Goal: Information Seeking & Learning: Learn about a topic

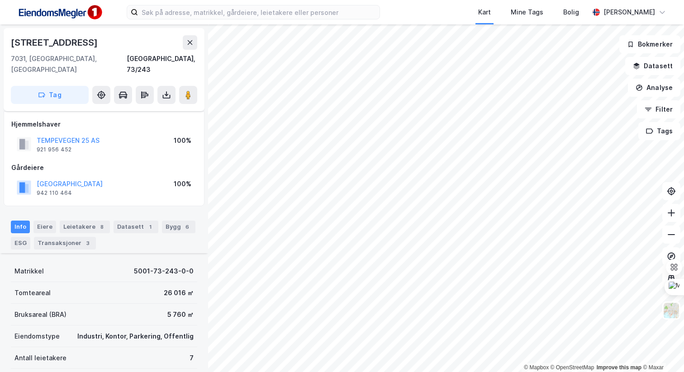
scroll to position [128, 0]
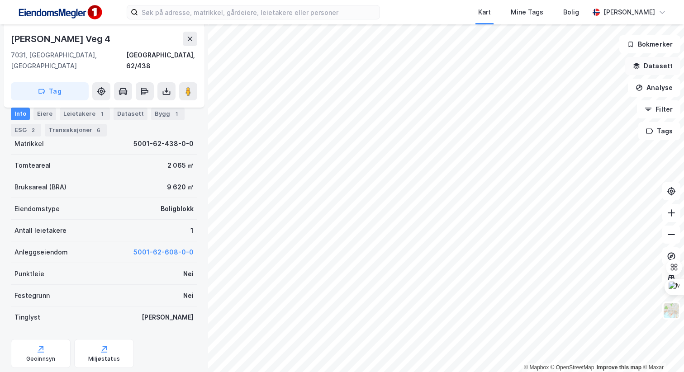
click at [654, 65] on button "Datasett" at bounding box center [652, 66] width 55 height 18
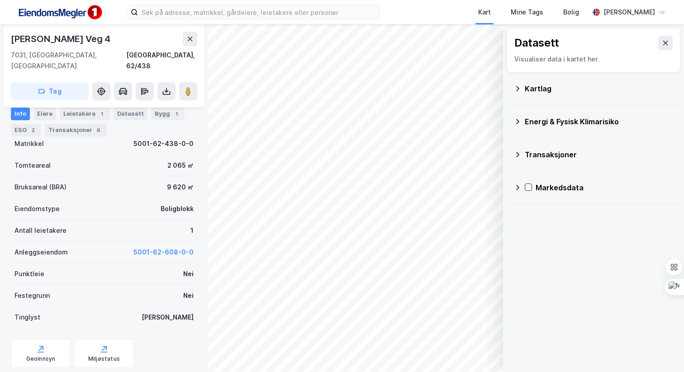
click at [672, 44] on div "Datasett Visualiser data i kartet her." at bounding box center [593, 50] width 174 height 44
click at [658, 46] on button at bounding box center [665, 43] width 14 height 14
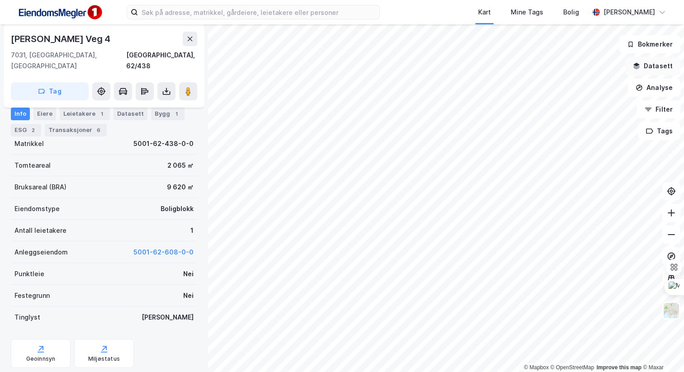
click at [662, 66] on button "Datasett" at bounding box center [652, 66] width 55 height 18
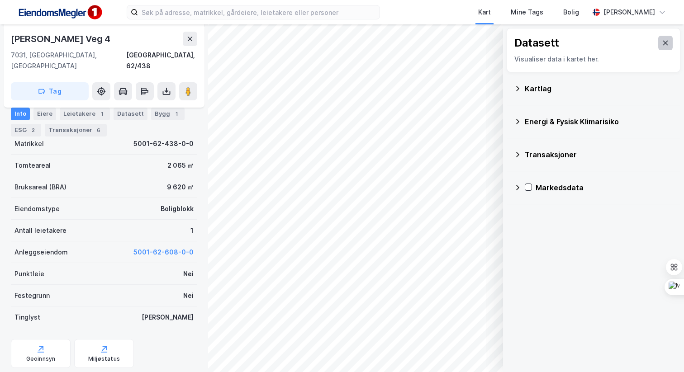
click at [671, 39] on button at bounding box center [665, 43] width 14 height 14
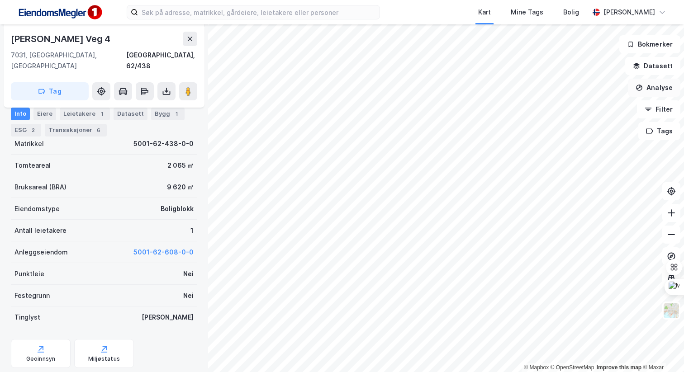
click at [658, 86] on button "Analyse" at bounding box center [654, 88] width 52 height 18
click at [659, 73] on button "Datasett" at bounding box center [652, 66] width 55 height 18
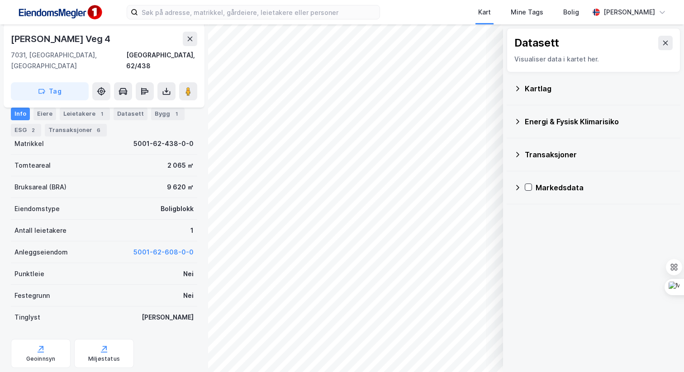
click at [553, 95] on div "Kartlag" at bounding box center [593, 89] width 159 height 22
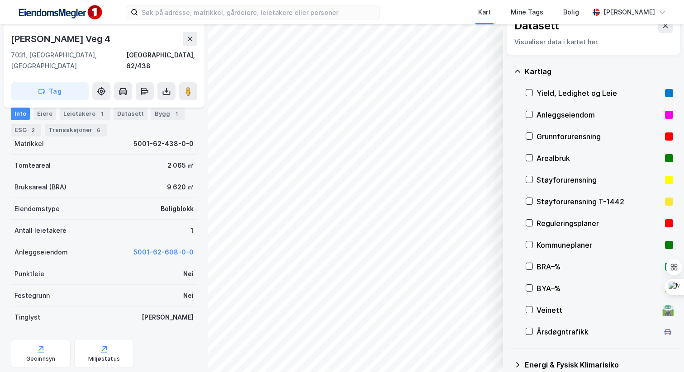
scroll to position [23, 0]
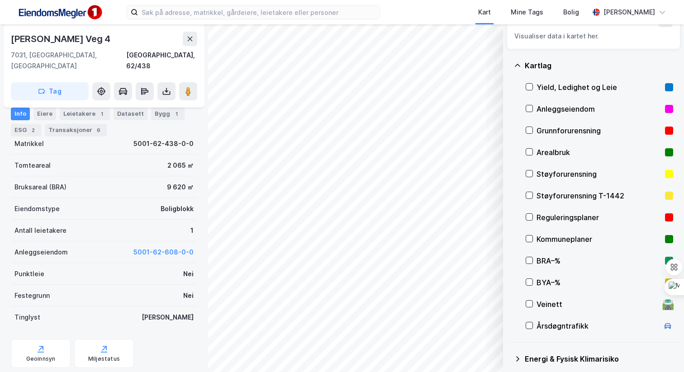
click at [543, 264] on div "BRA–%" at bounding box center [598, 261] width 125 height 11
click at [194, 44] on button at bounding box center [190, 39] width 14 height 14
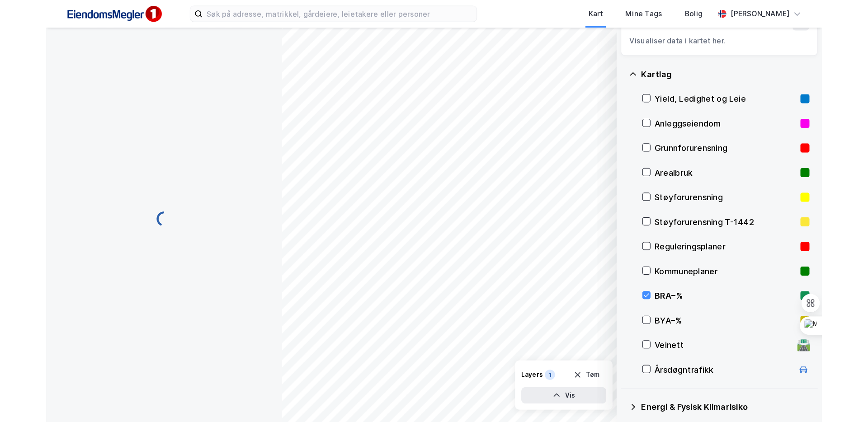
scroll to position [128, 0]
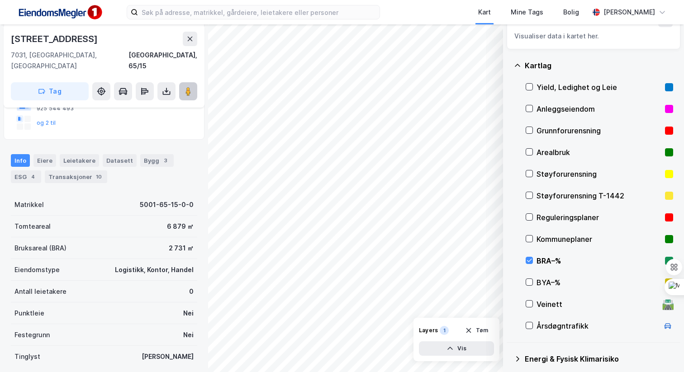
click at [191, 87] on icon at bounding box center [188, 91] width 9 height 9
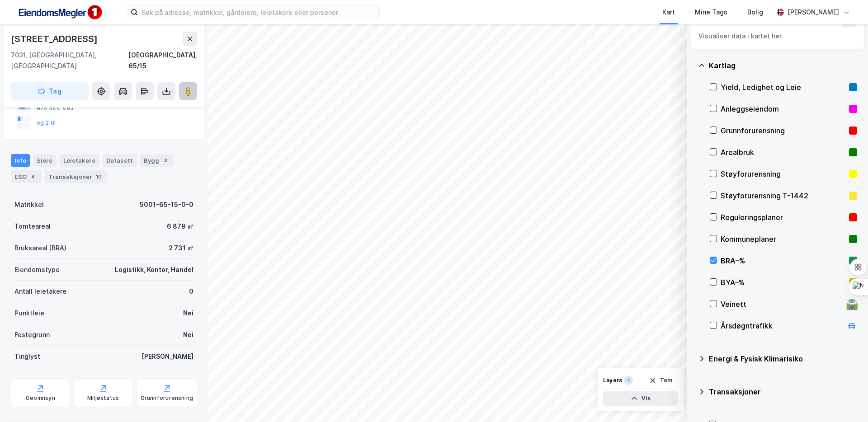
click at [191, 87] on icon at bounding box center [188, 91] width 9 height 9
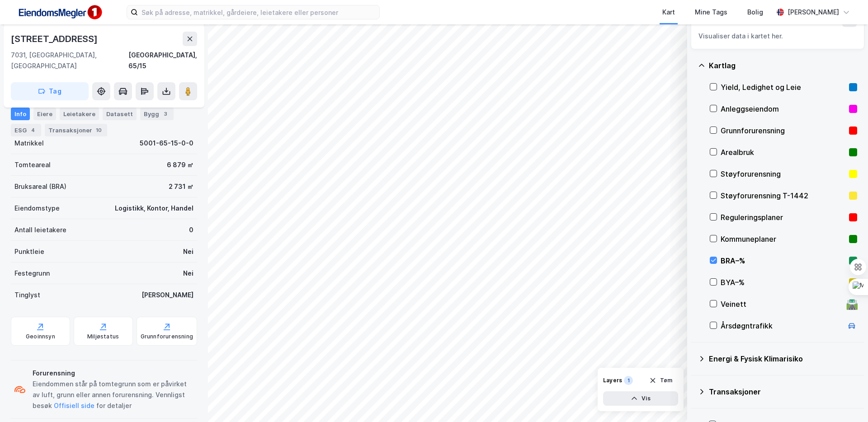
scroll to position [12, 0]
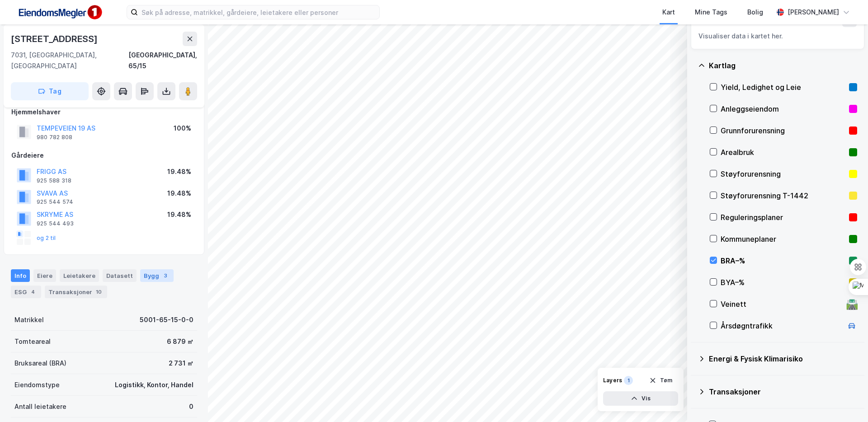
click at [152, 270] on div "Bygg 3" at bounding box center [156, 276] width 33 height 13
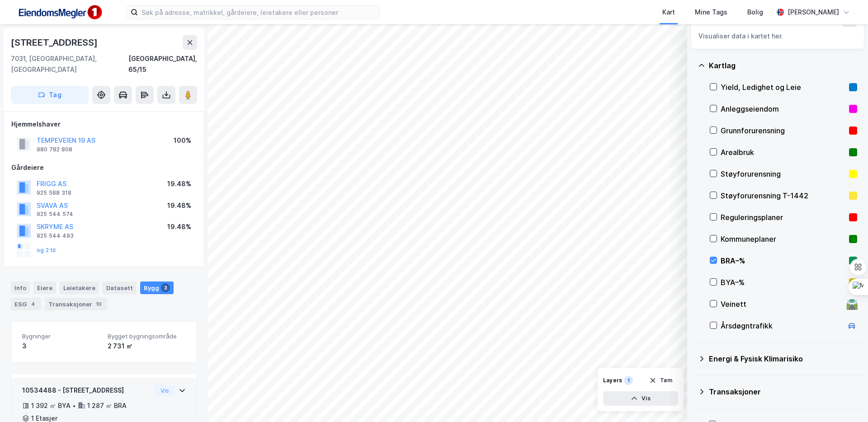
scroll to position [207, 0]
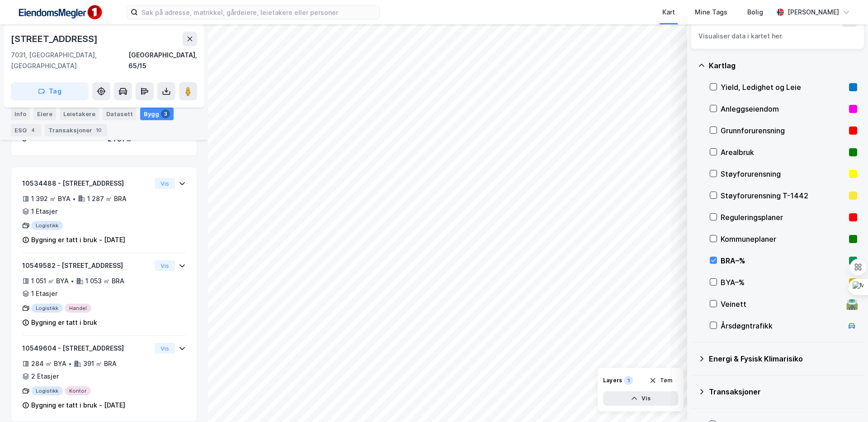
click at [201, 235] on div "© Mapbox © OpenStreetMap Improve this map © Maxar Datasett Visualiser data i ka…" at bounding box center [434, 223] width 868 height 398
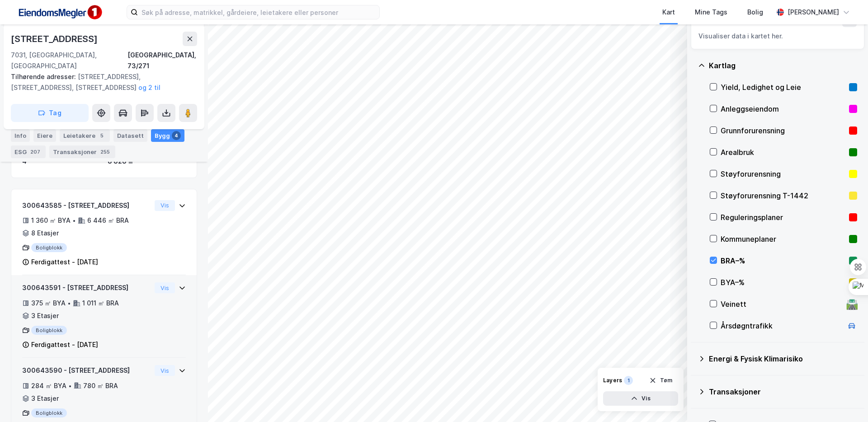
scroll to position [341, 0]
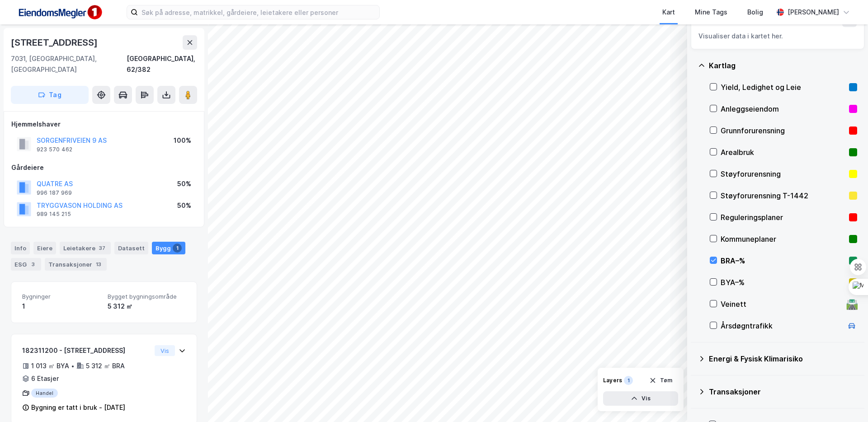
scroll to position [2, 0]
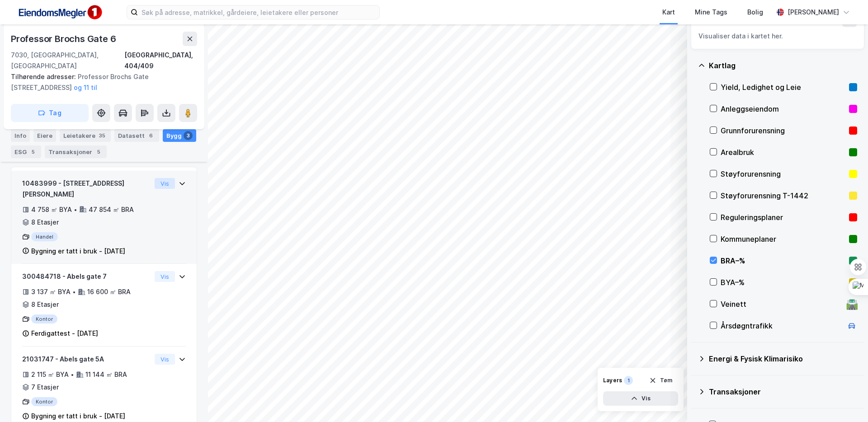
scroll to position [145, 0]
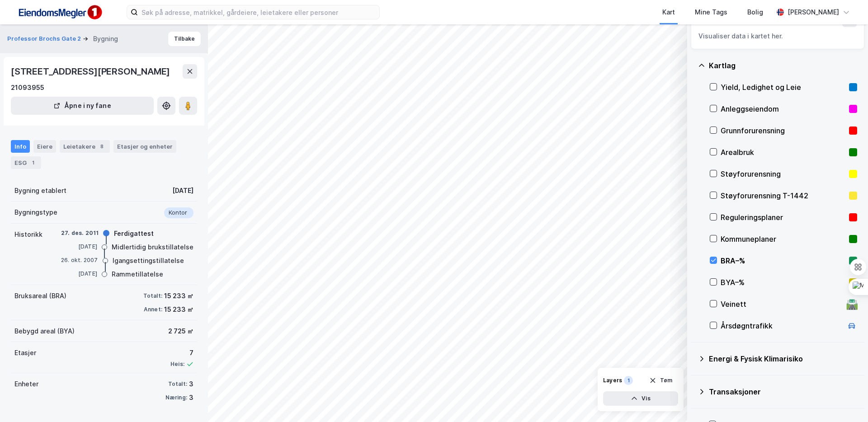
scroll to position [11, 0]
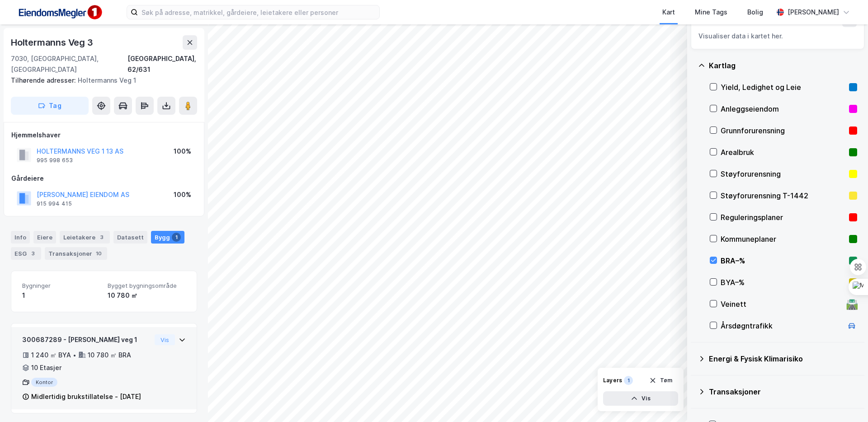
scroll to position [2, 0]
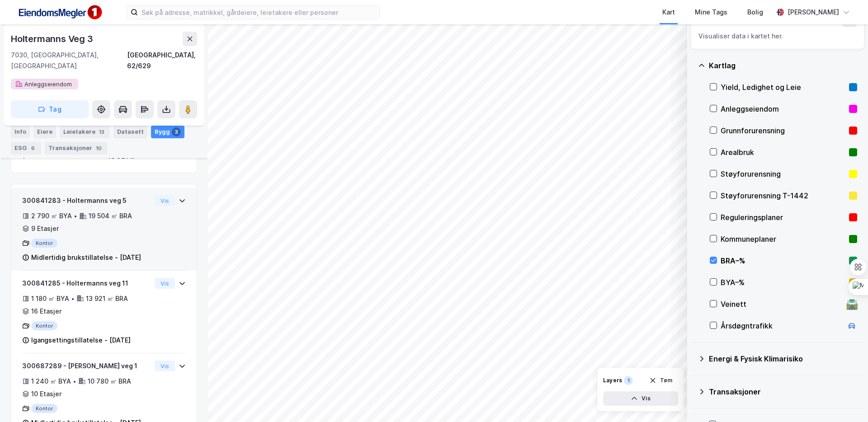
scroll to position [228, 0]
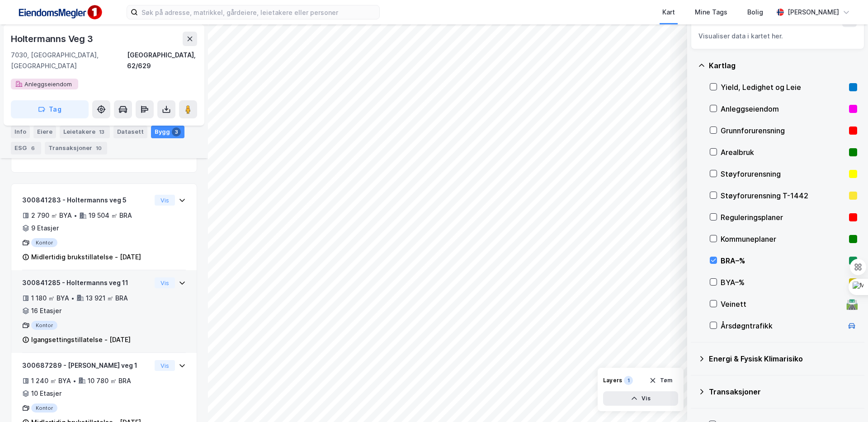
click at [150, 328] on div "Kontor" at bounding box center [86, 325] width 129 height 9
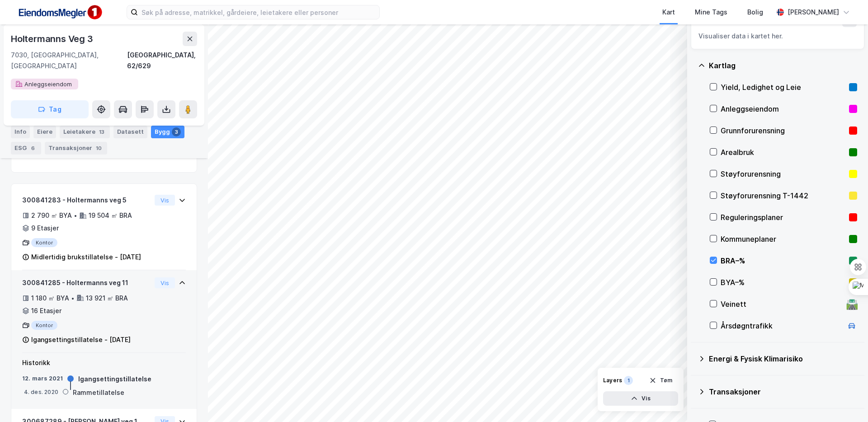
click at [161, 325] on div "300841285 - Holtermanns veg 11 1 180 ㎡ BYA • 13 921 ㎡ BRA • 16 Etasjer Kontor I…" at bounding box center [104, 316] width 164 height 76
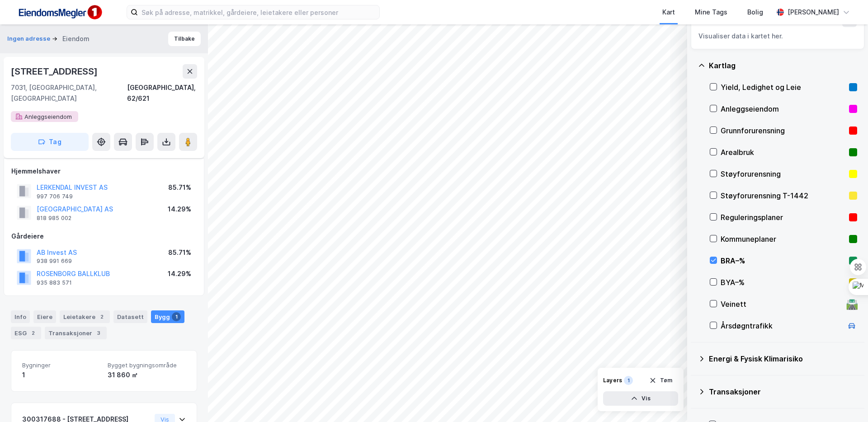
scroll to position [71, 0]
